Goal: Task Accomplishment & Management: Use online tool/utility

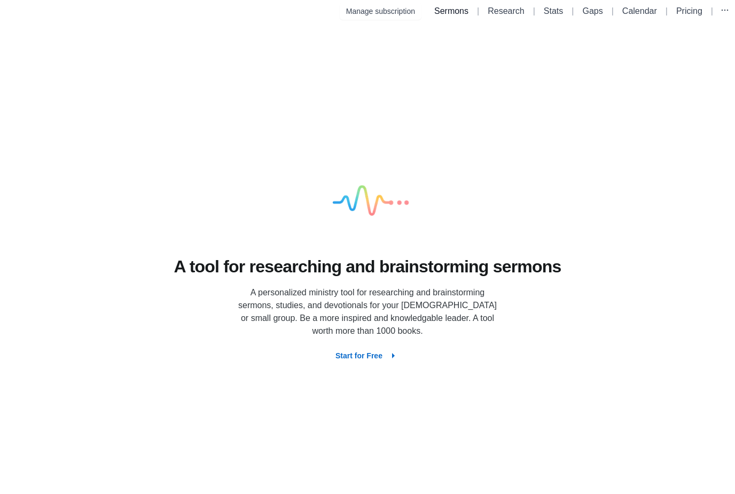
click at [451, 14] on link "Sermons" at bounding box center [451, 10] width 34 height 9
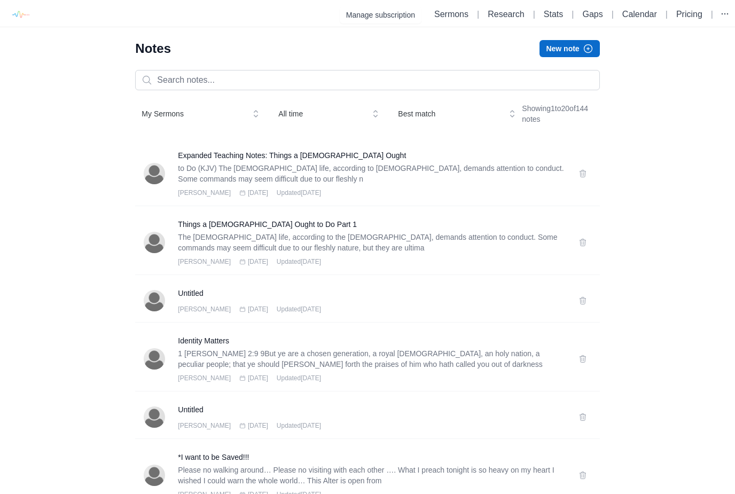
click at [577, 50] on button "New note" at bounding box center [570, 48] width 60 height 17
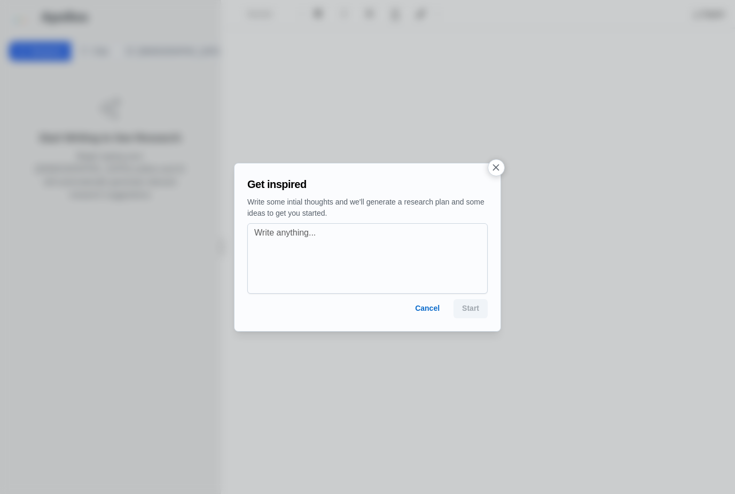
click at [424, 305] on button "Cancel" at bounding box center [428, 308] width 42 height 19
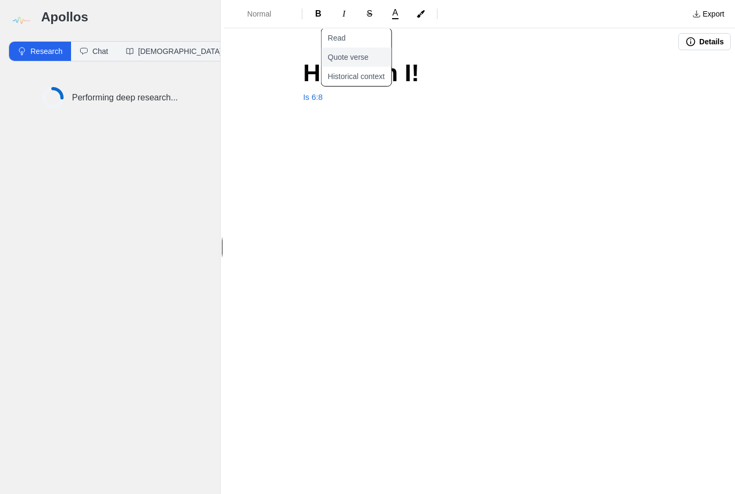
click at [365, 58] on button "Quote verse" at bounding box center [362, 57] width 83 height 19
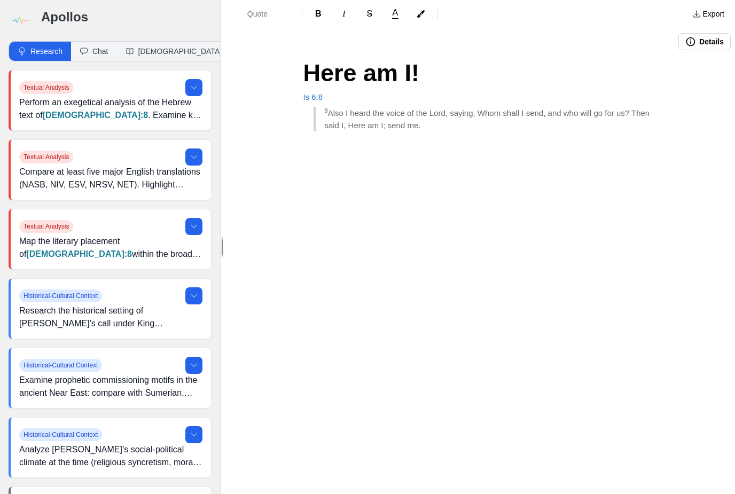
click at [480, 135] on div "Here am I! Is 6:8 8 Also I heard the voice of the Lord, saying, Whom shall I se…" at bounding box center [479, 133] width 427 height 157
click at [389, 97] on button "Quote verse" at bounding box center [390, 96] width 83 height 19
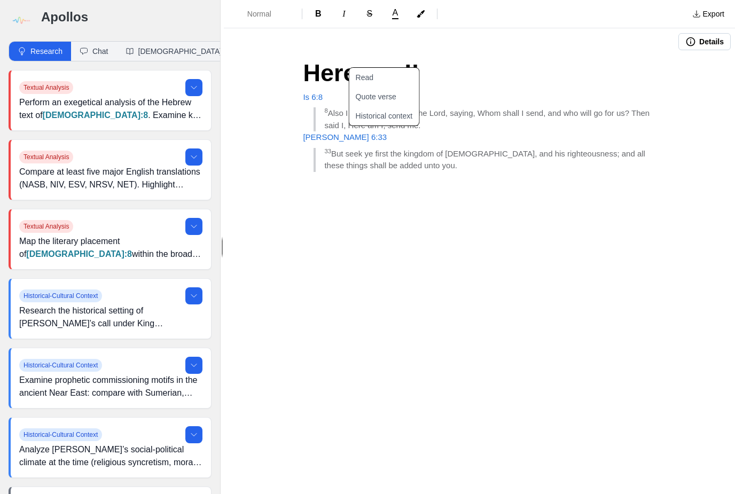
click at [614, 287] on div "Normal B I S A Export Details Here am I! Is 6:8 8 Also I heard the voice of the…" at bounding box center [479, 247] width 511 height 494
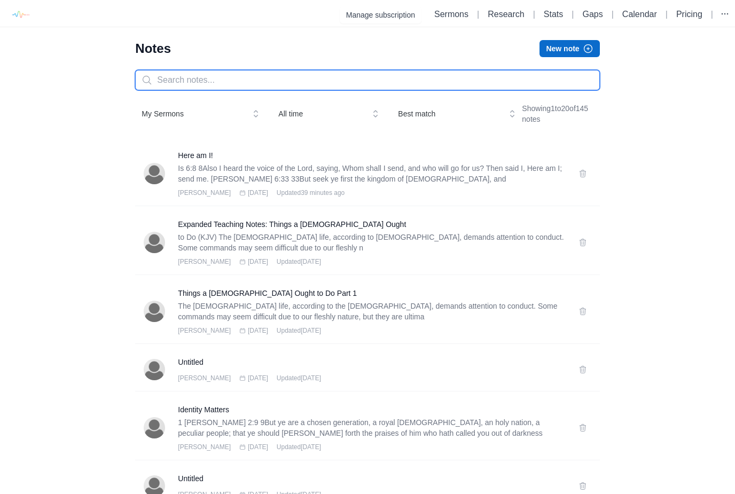
click at [337, 86] on input "text" at bounding box center [367, 80] width 464 height 20
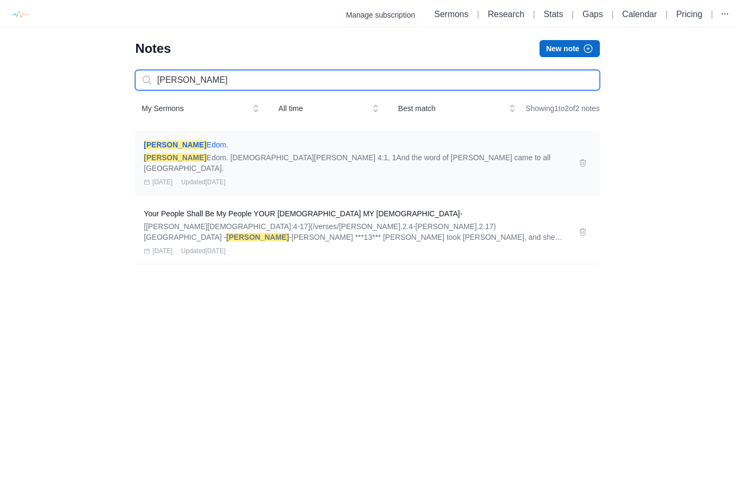
type input "[PERSON_NAME]"
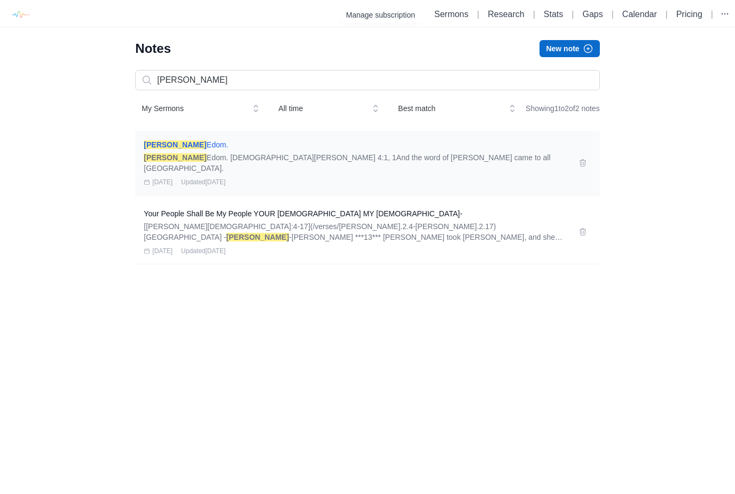
click at [316, 150] on h3 "[PERSON_NAME]." at bounding box center [355, 144] width 422 height 11
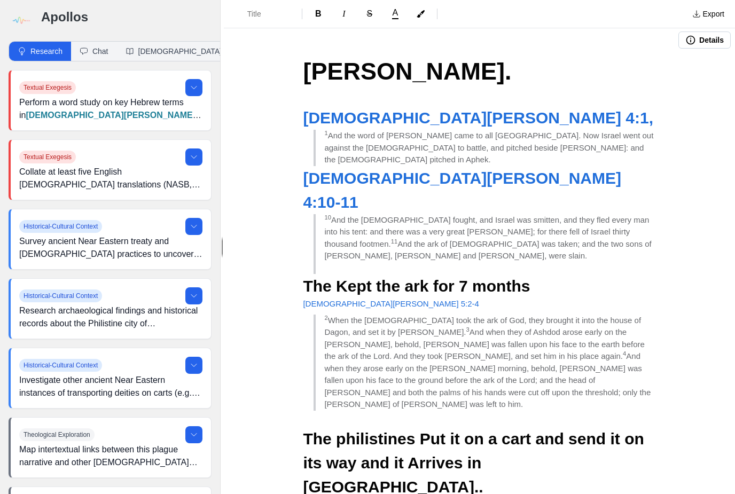
scroll to position [3, 0]
